Goal: Task Accomplishment & Management: Use online tool/utility

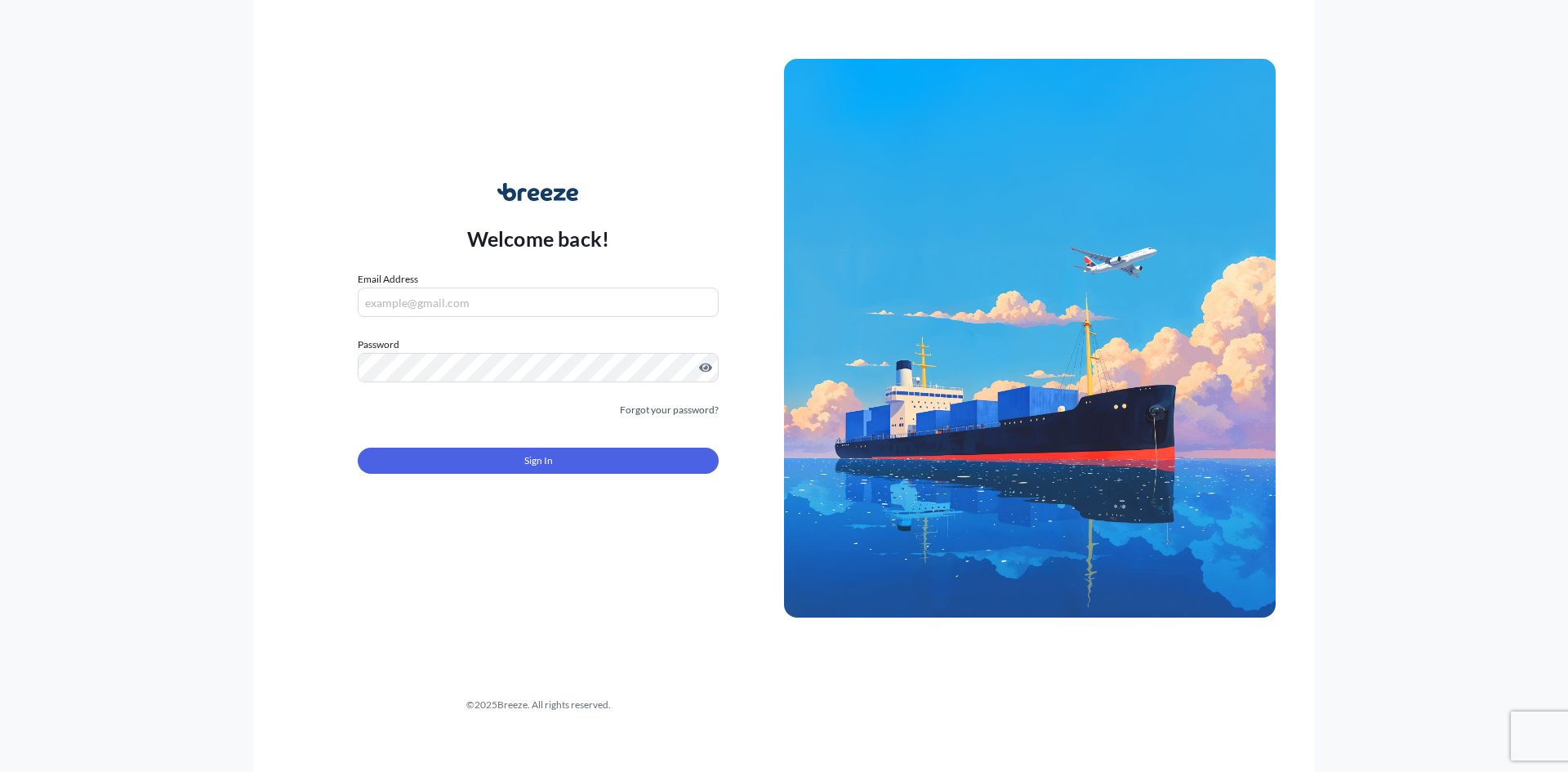
click at [437, 307] on input "Email Address" at bounding box center [538, 303] width 361 height 29
type input "[PERSON_NAME][EMAIL_ADDRESS][DOMAIN_NAME]"
click at [475, 379] on form "Email Address [PERSON_NAME][EMAIL_ADDRESS][DOMAIN_NAME] Password Password is re…" at bounding box center [538, 383] width 361 height 223
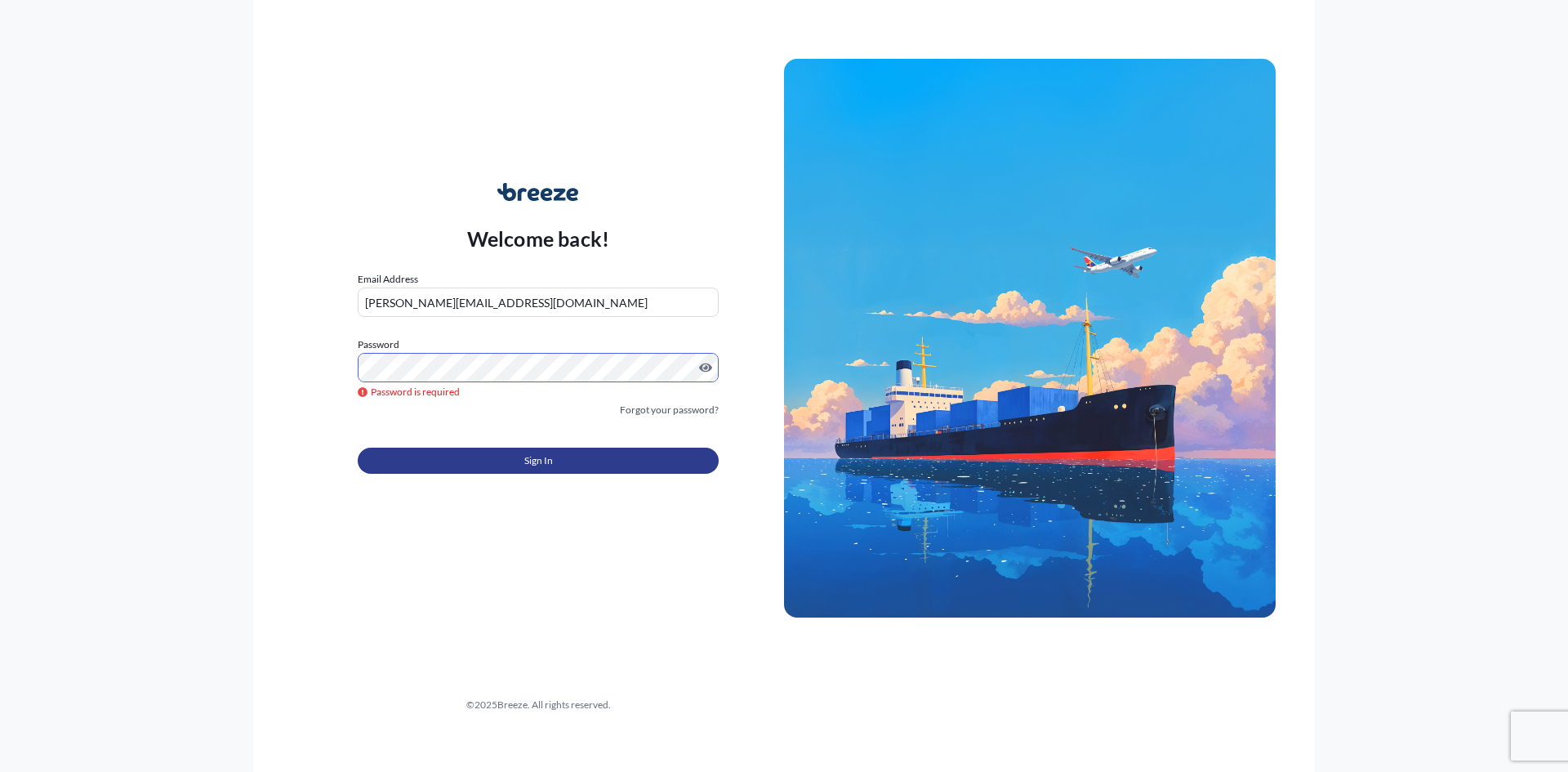
click at [506, 462] on button "Sign In" at bounding box center [538, 461] width 361 height 26
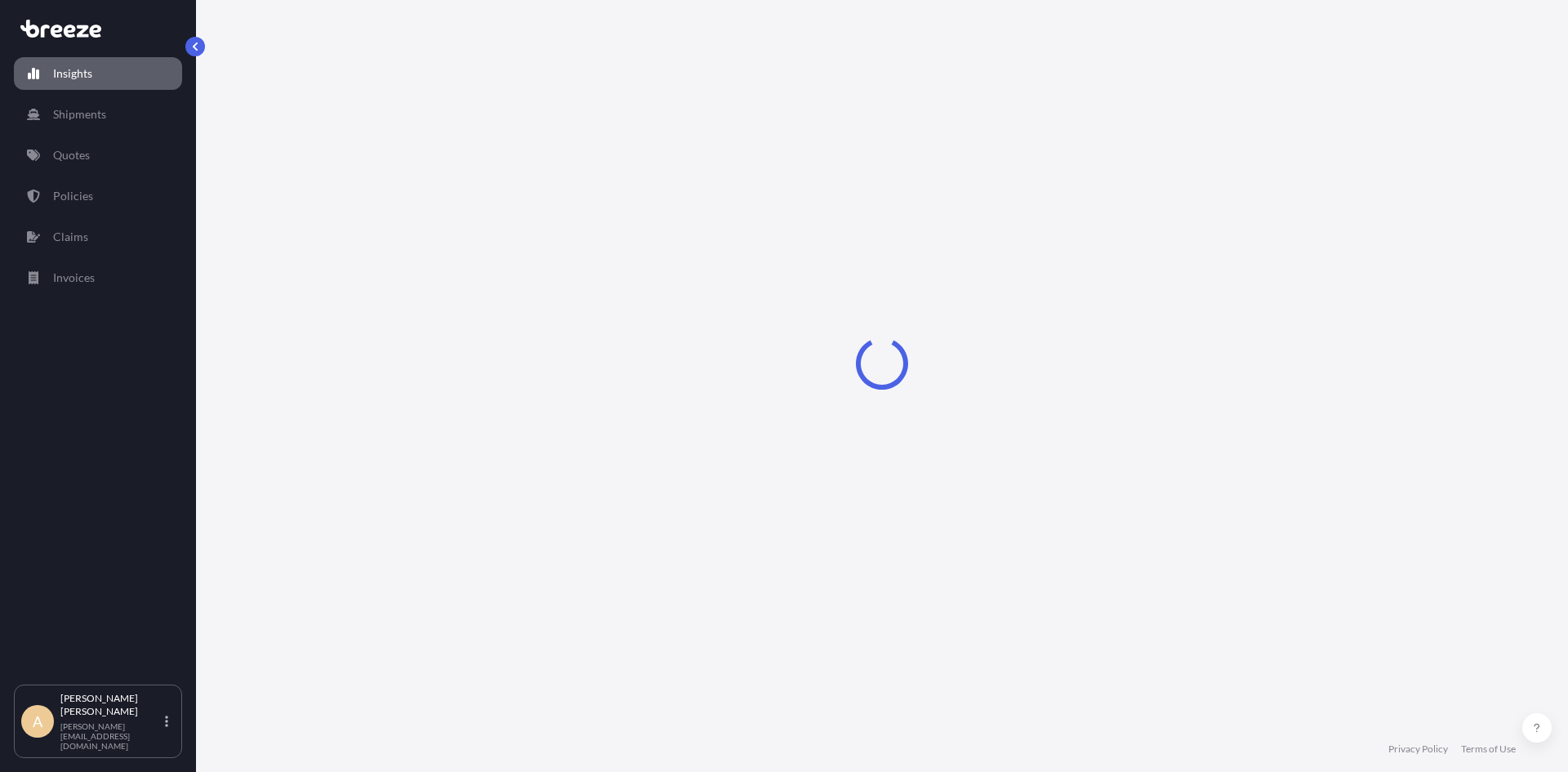
select select "2025"
